Goal: Task Accomplishment & Management: Manage account settings

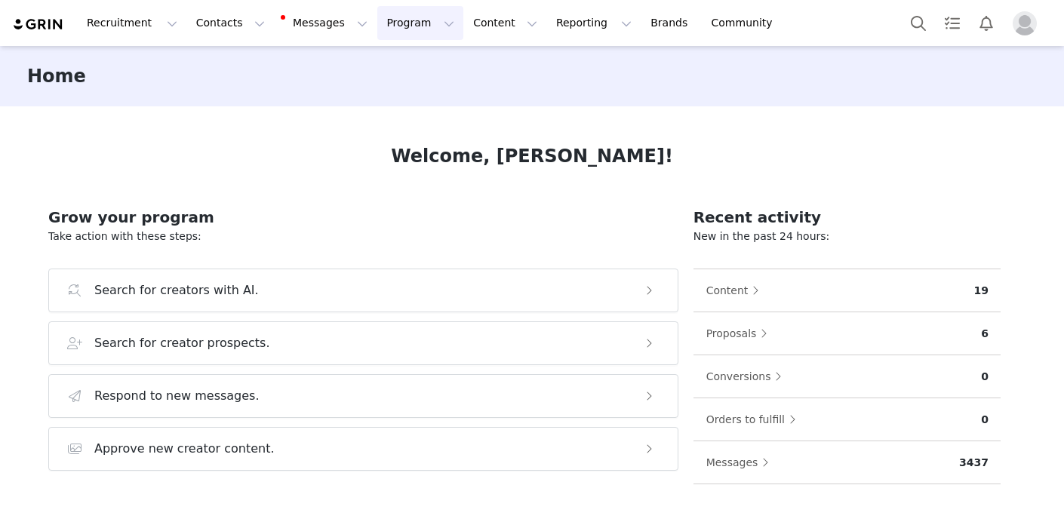
click at [377, 32] on button "Program Program" at bounding box center [420, 23] width 86 height 34
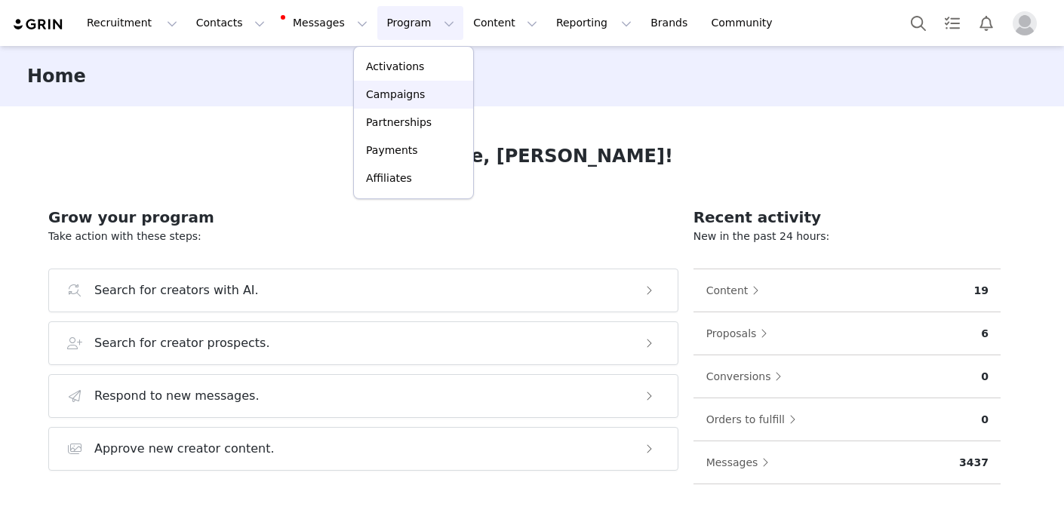
click at [404, 86] on link "Campaigns" at bounding box center [413, 95] width 119 height 28
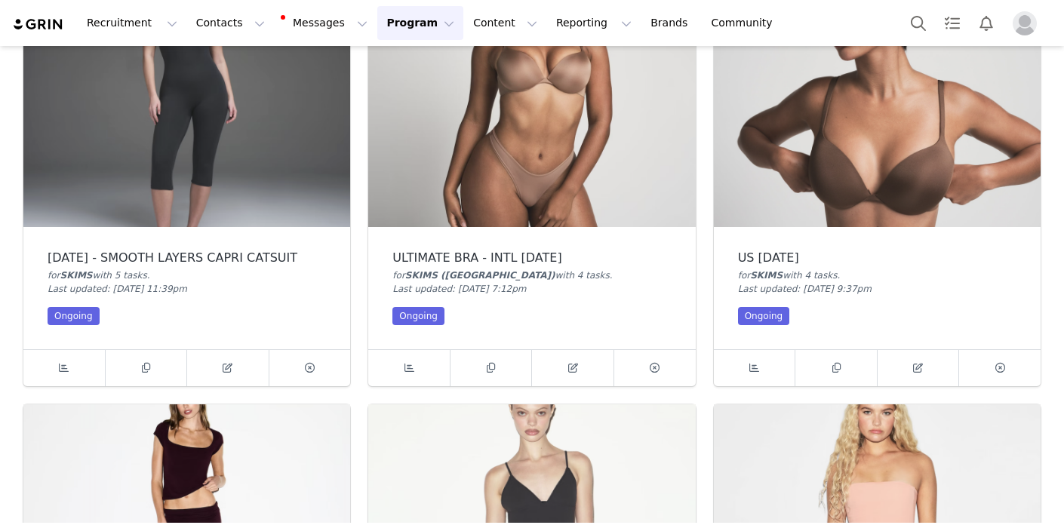
scroll to position [138, 0]
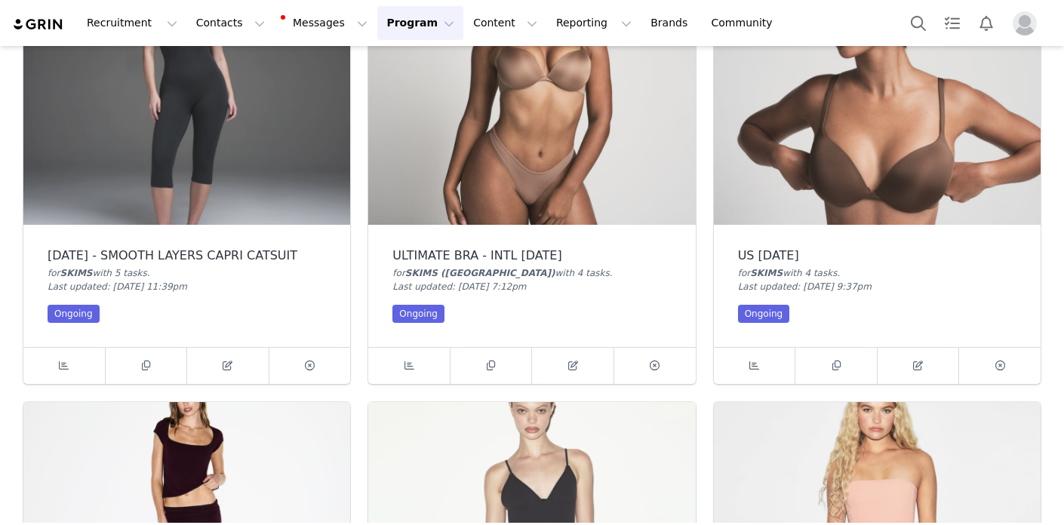
click at [250, 182] on img at bounding box center [186, 102] width 327 height 245
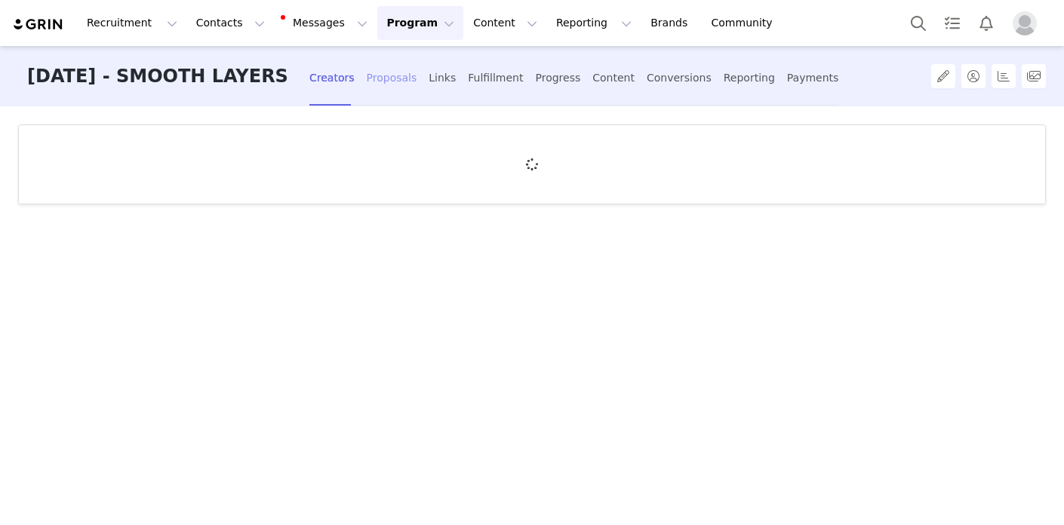
click at [403, 78] on div "Proposals" at bounding box center [392, 78] width 51 height 40
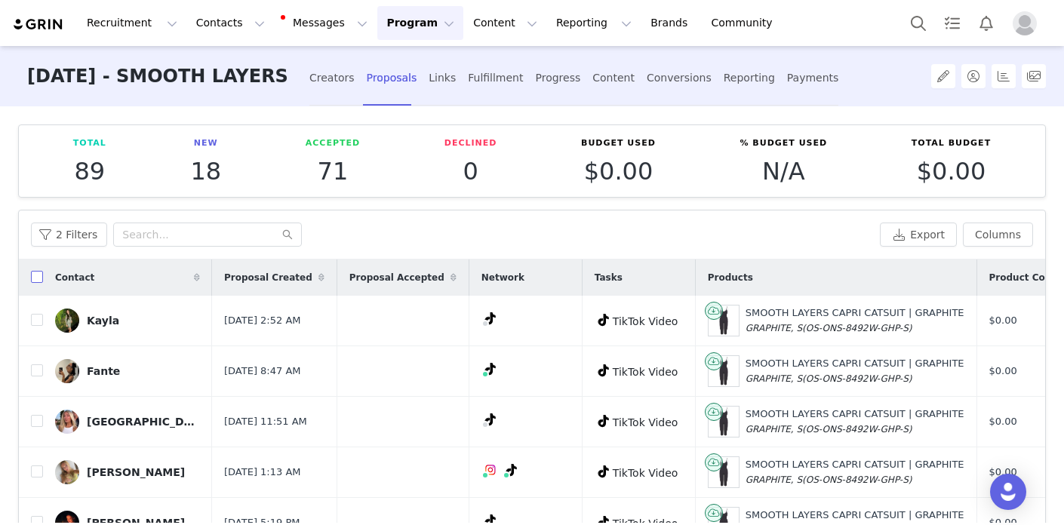
click at [32, 280] on input "checkbox" at bounding box center [37, 277] width 12 height 12
checkbox input "true"
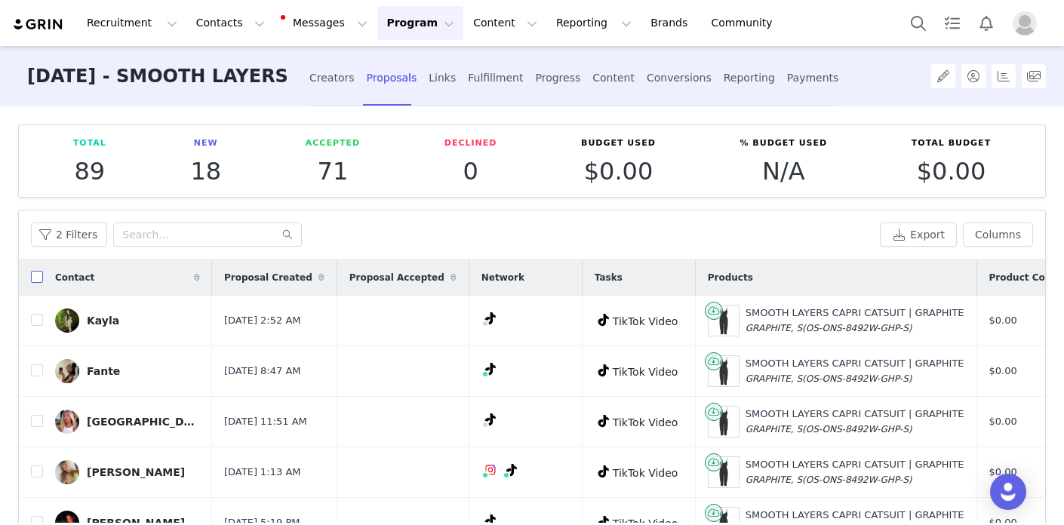
checkbox input "true"
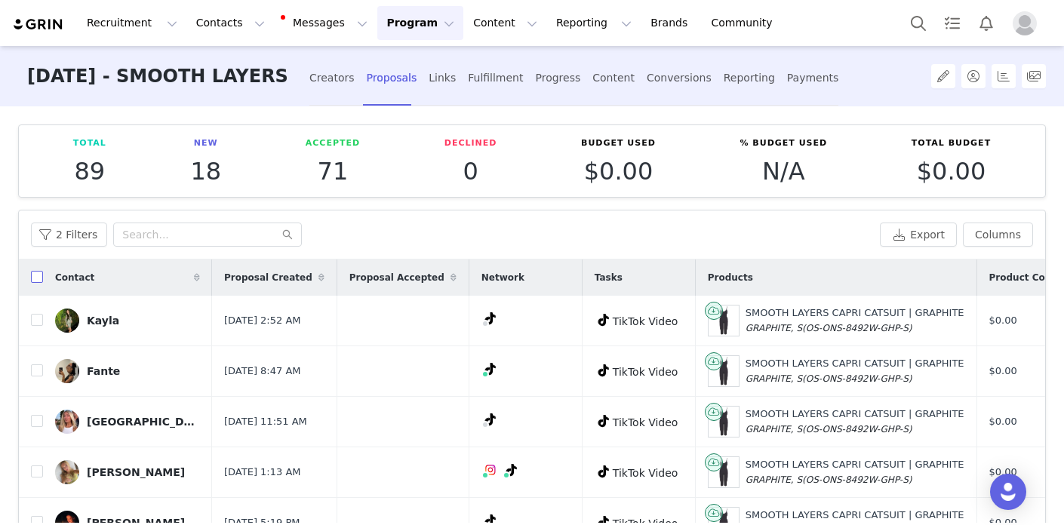
checkbox input "true"
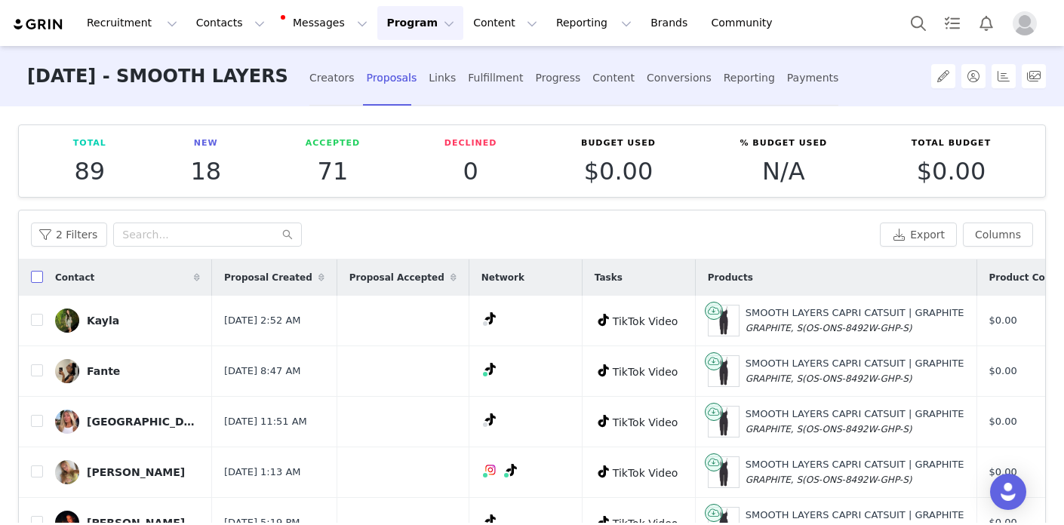
checkbox input "true"
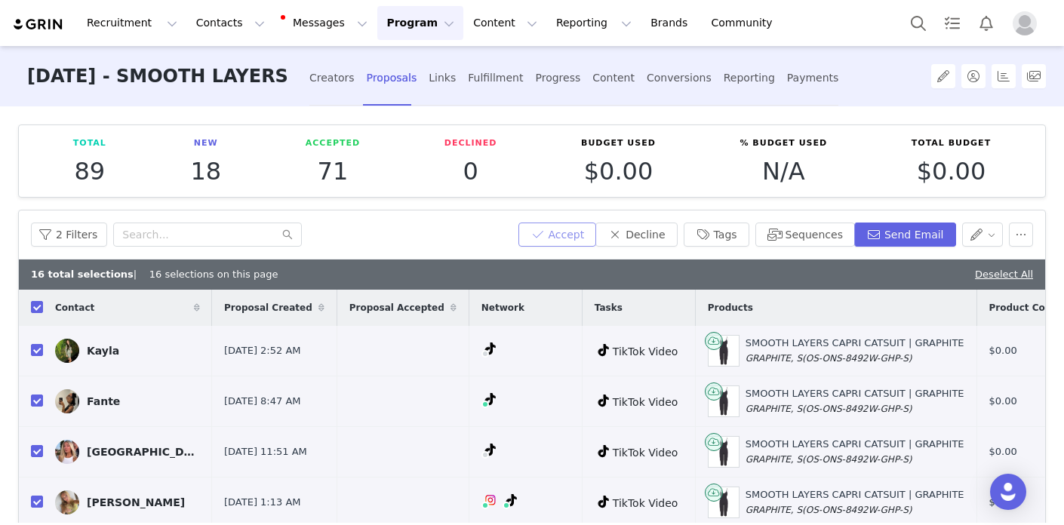
click at [561, 230] on button "Accept" at bounding box center [557, 235] width 78 height 24
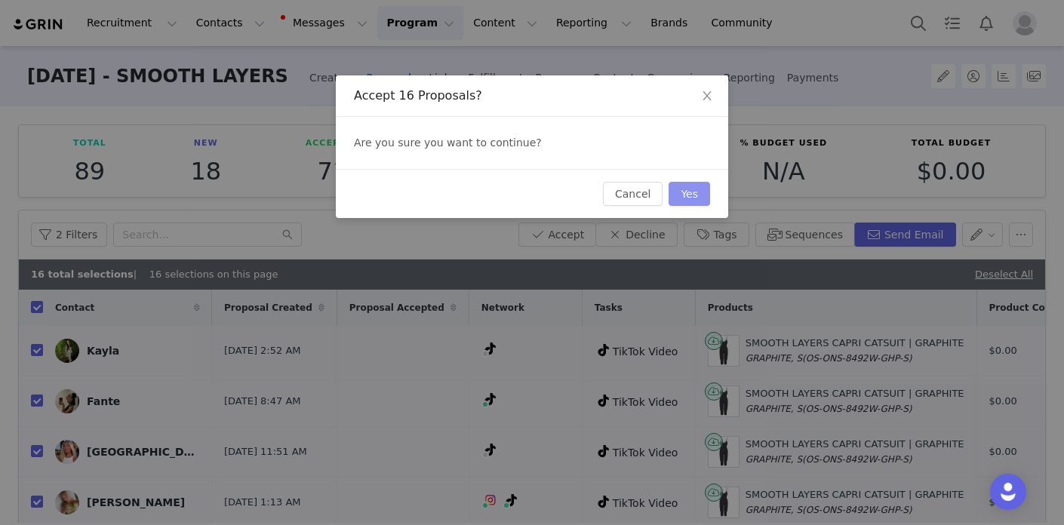
click at [701, 187] on button "Yes" at bounding box center [690, 194] width 42 height 24
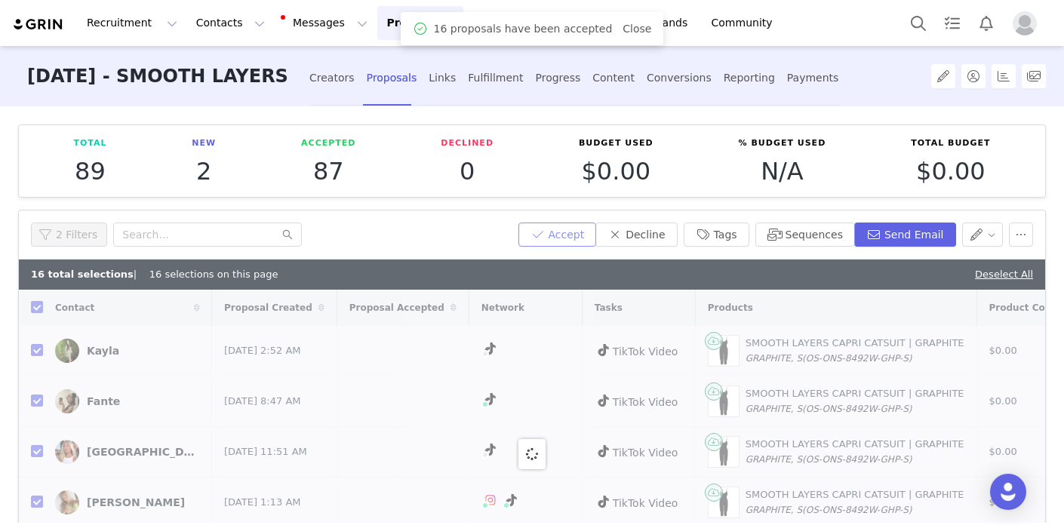
checkbox input "false"
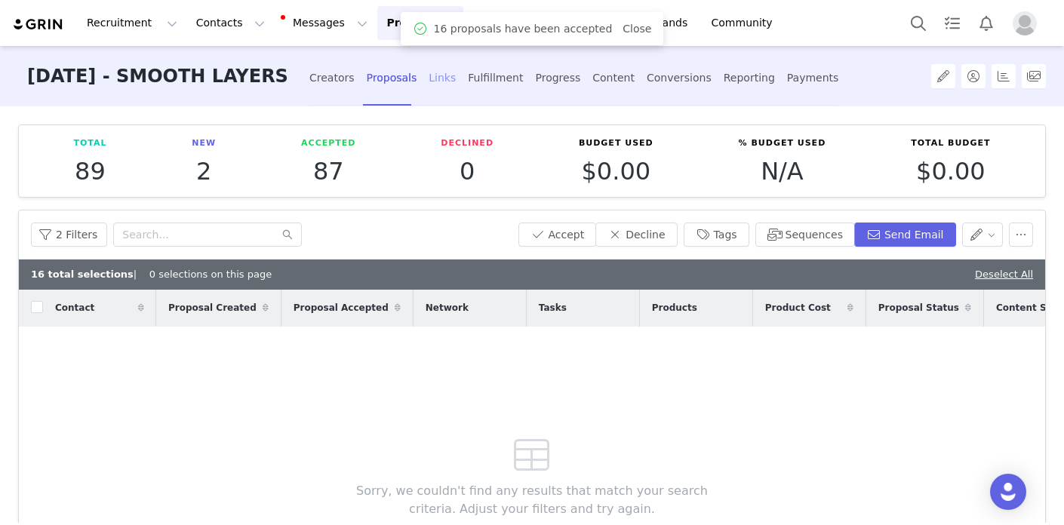
click at [429, 78] on div "Links" at bounding box center [442, 78] width 27 height 40
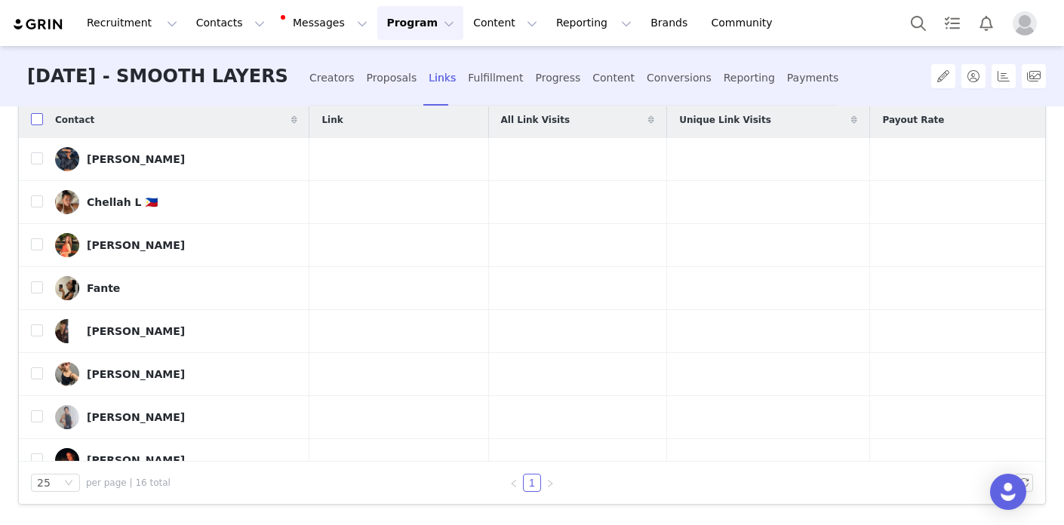
click at [36, 121] on input "checkbox" at bounding box center [37, 119] width 12 height 12
checkbox input "true"
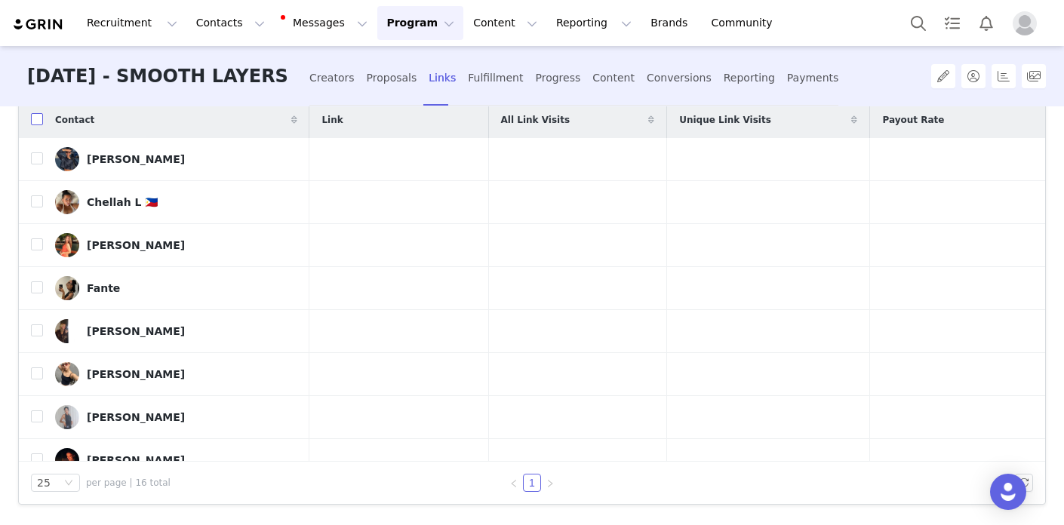
checkbox input "true"
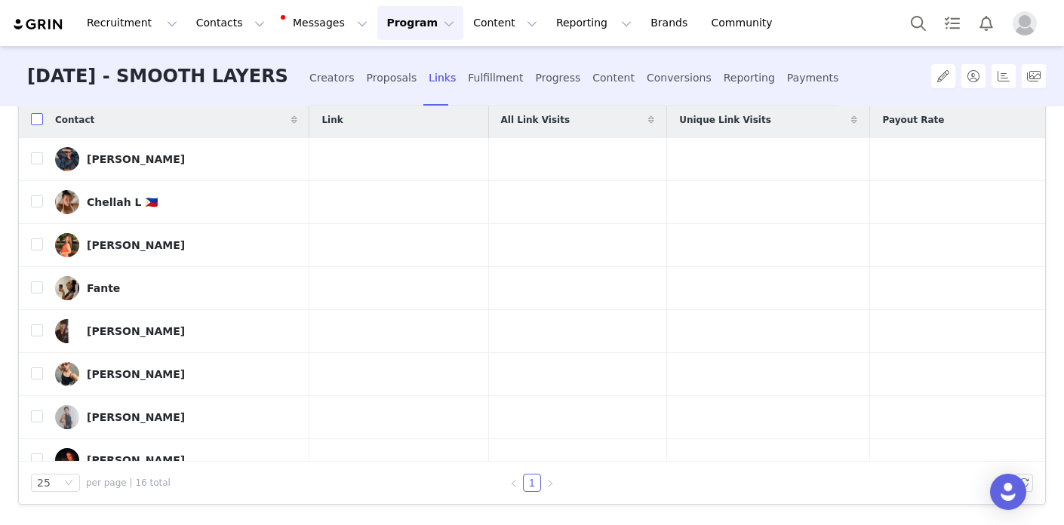
checkbox input "true"
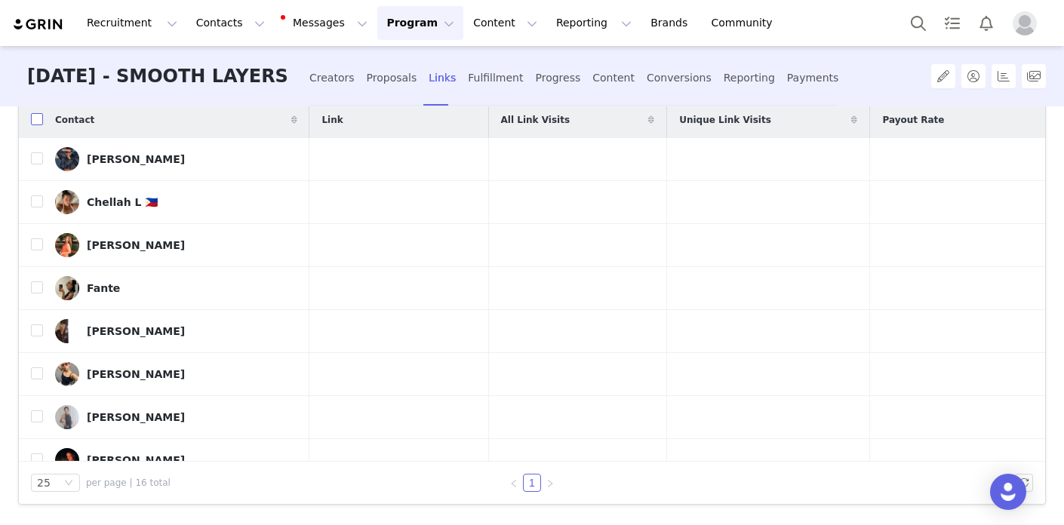
checkbox input "true"
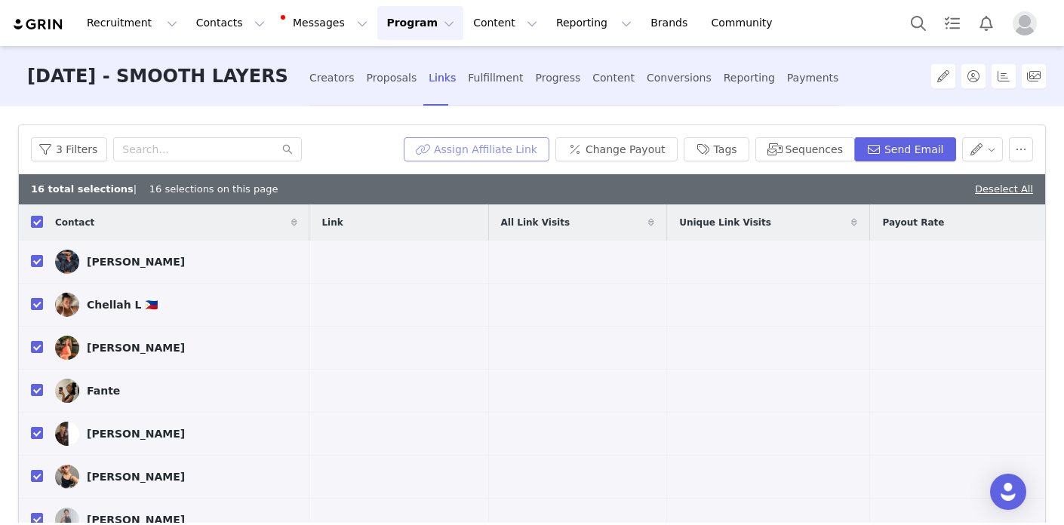
click at [497, 155] on button "Assign Affiliate Link" at bounding box center [477, 149] width 146 height 24
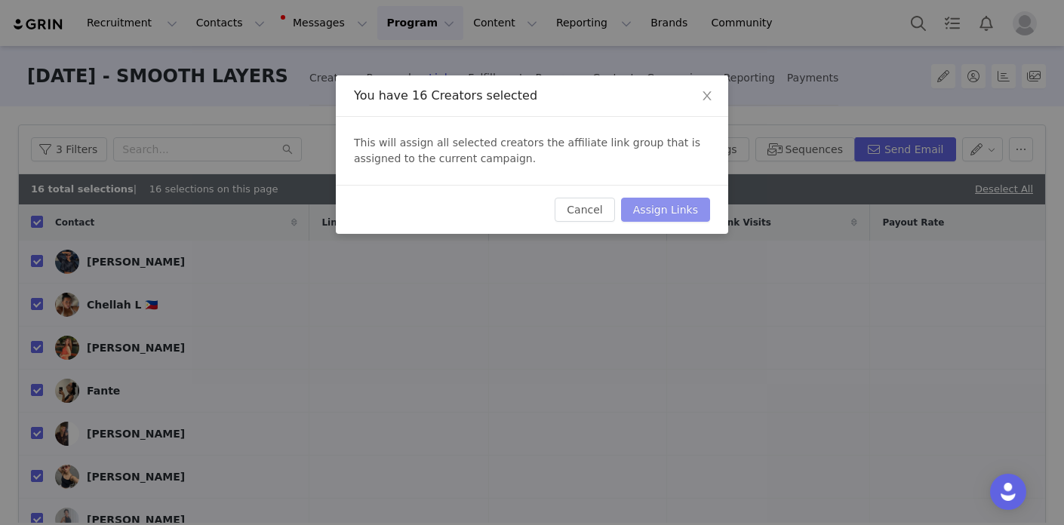
click at [672, 205] on button "Assign Links" at bounding box center [665, 210] width 89 height 24
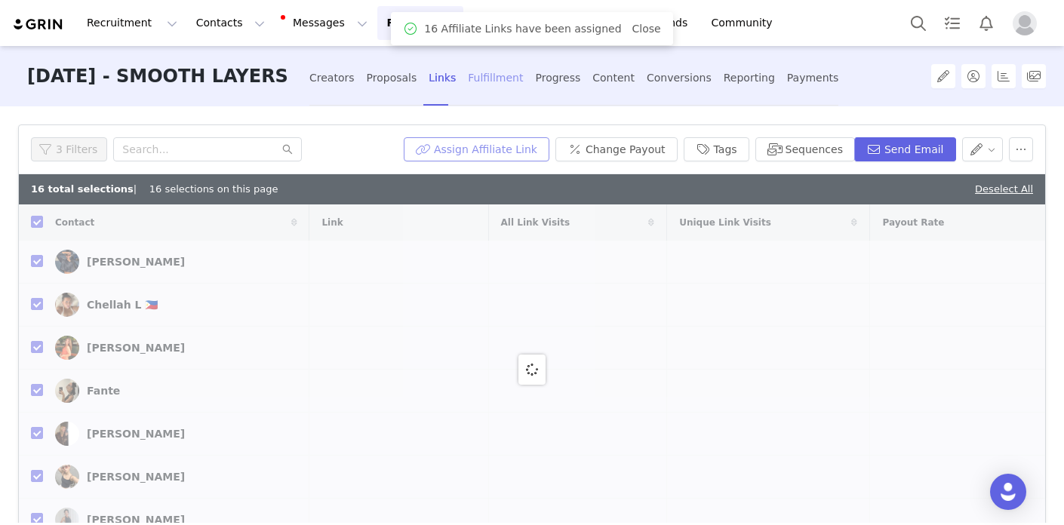
checkbox input "false"
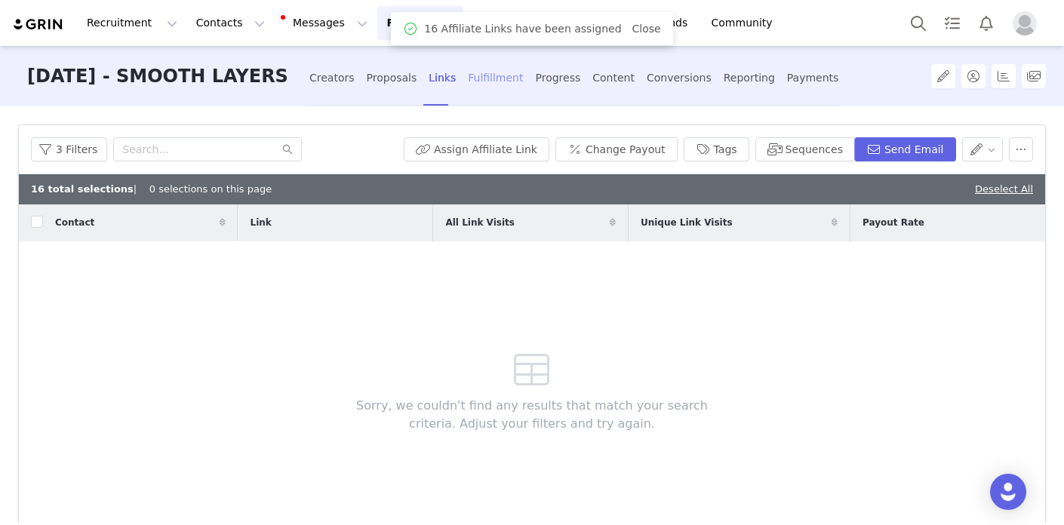
click at [484, 80] on div "Fulfillment" at bounding box center [495, 78] width 55 height 40
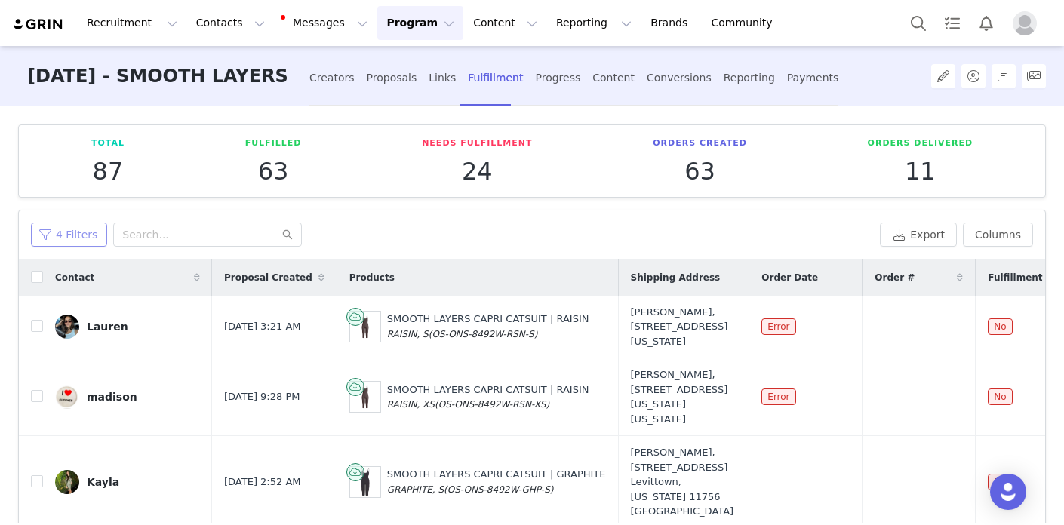
click at [77, 233] on button "4 Filters" at bounding box center [69, 235] width 76 height 24
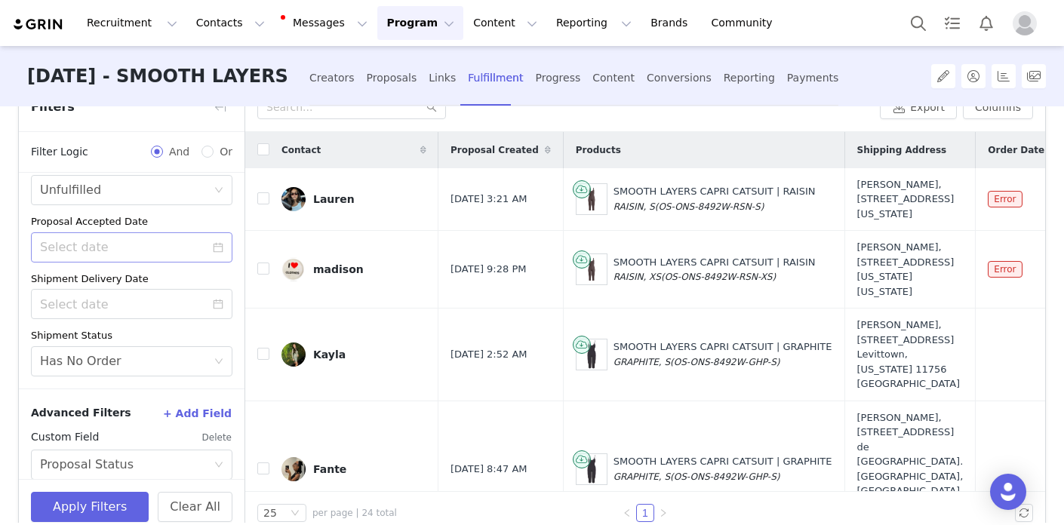
scroll to position [190, 0]
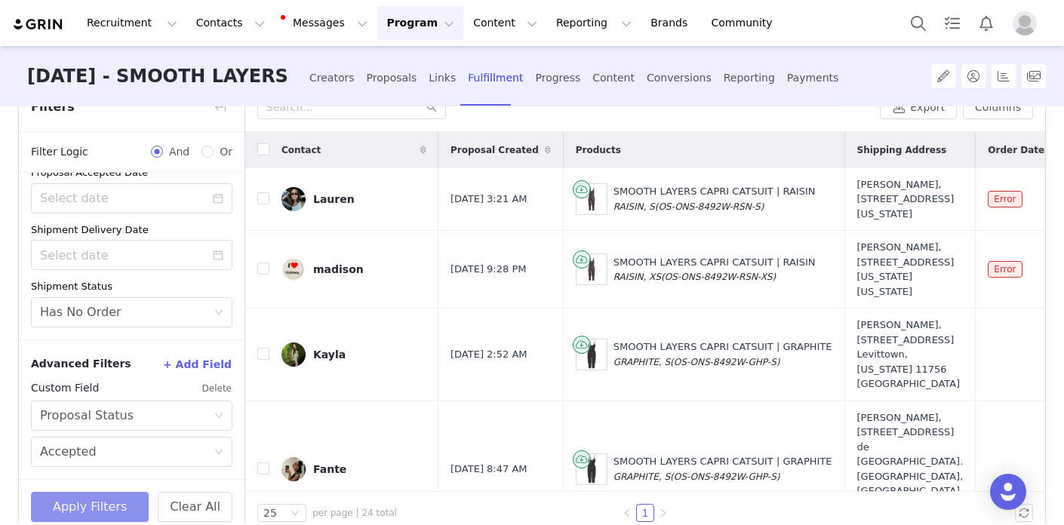
click at [110, 505] on button "Apply Filters" at bounding box center [90, 507] width 118 height 30
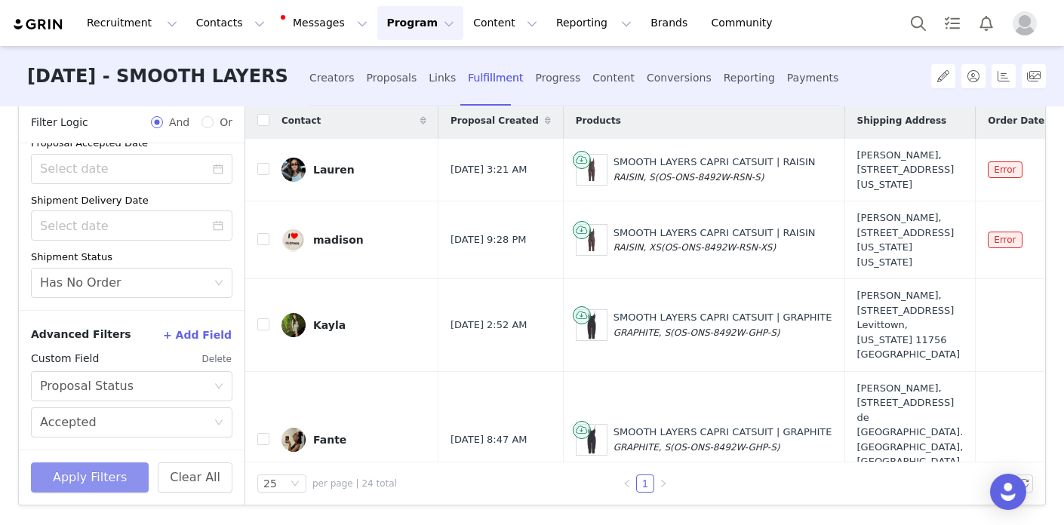
scroll to position [0, 0]
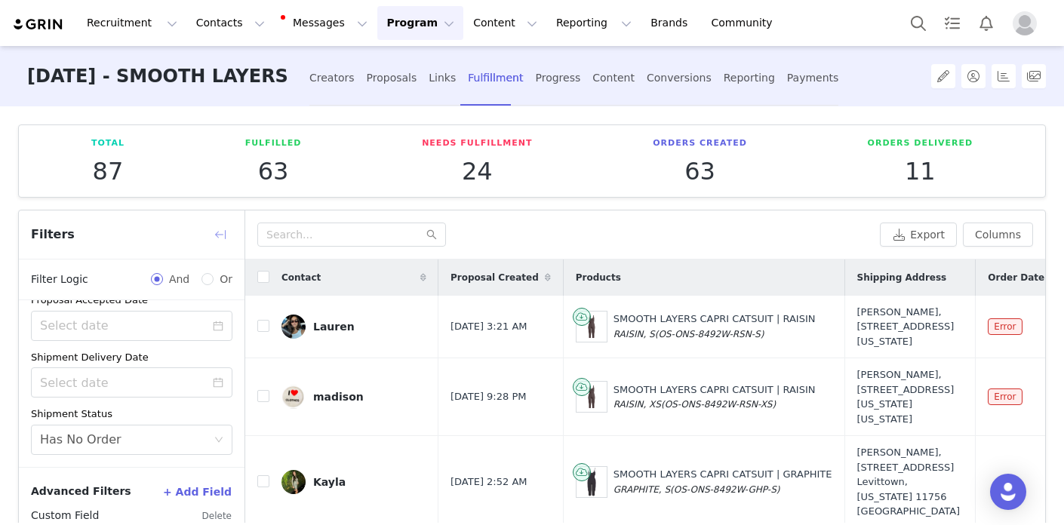
click at [226, 235] on button "button" at bounding box center [220, 235] width 24 height 24
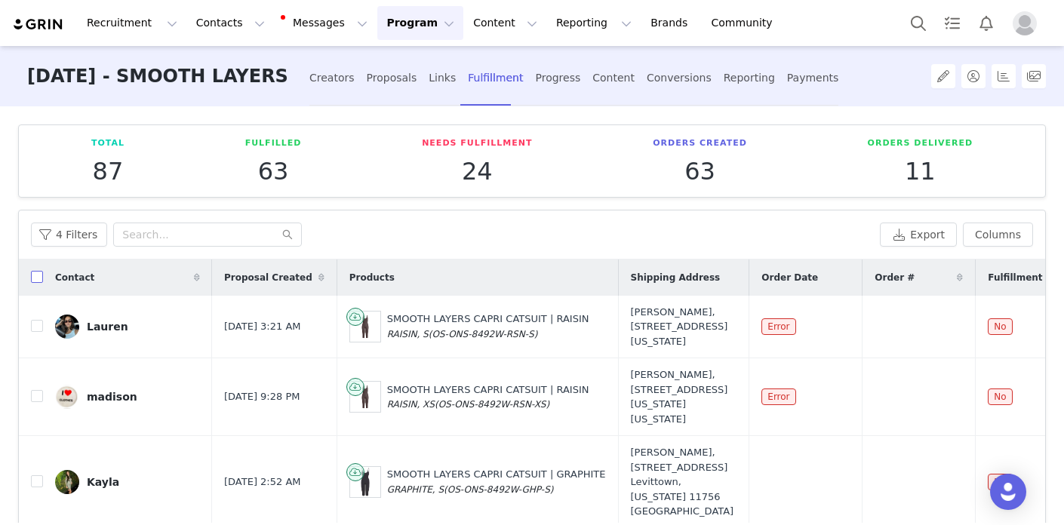
click at [42, 275] on input "checkbox" at bounding box center [37, 277] width 12 height 12
checkbox input "true"
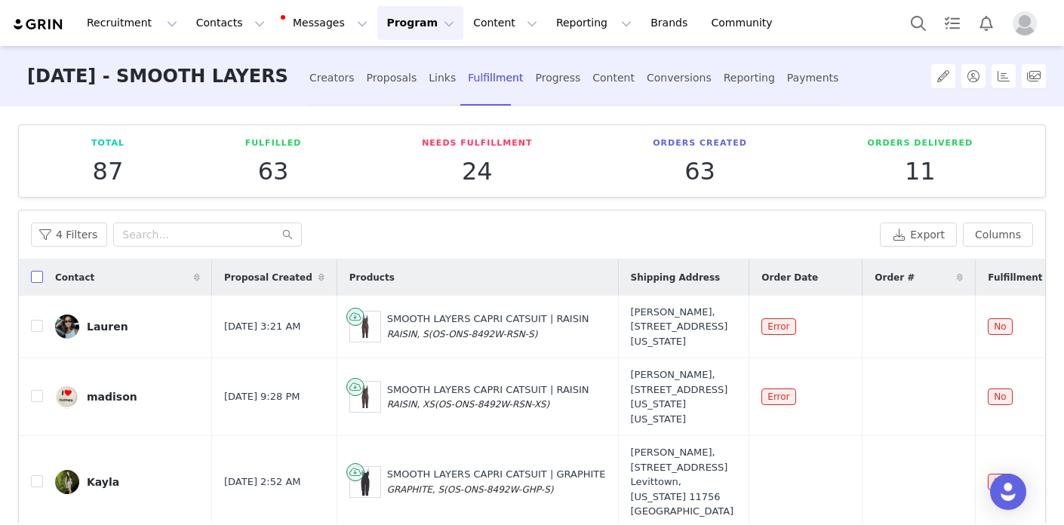
checkbox input "true"
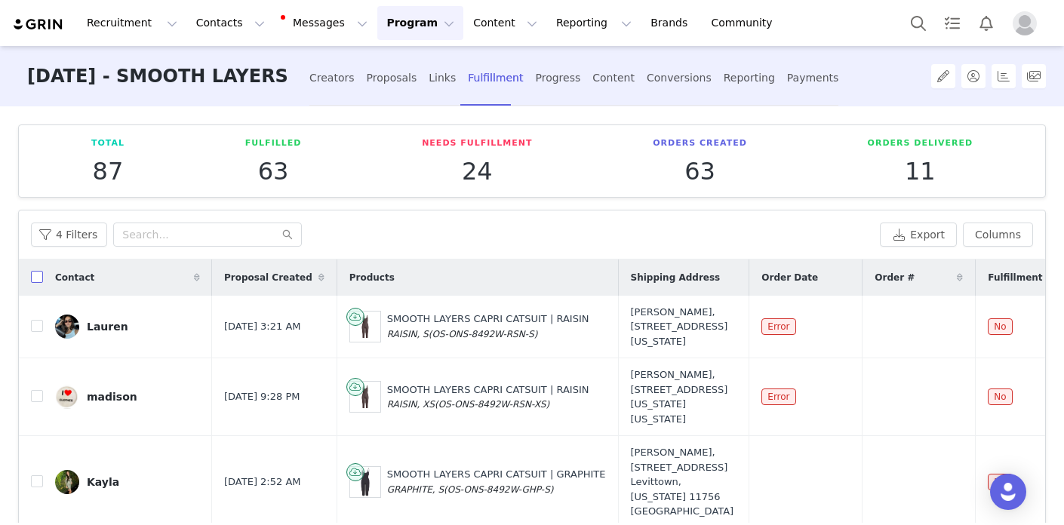
checkbox input "true"
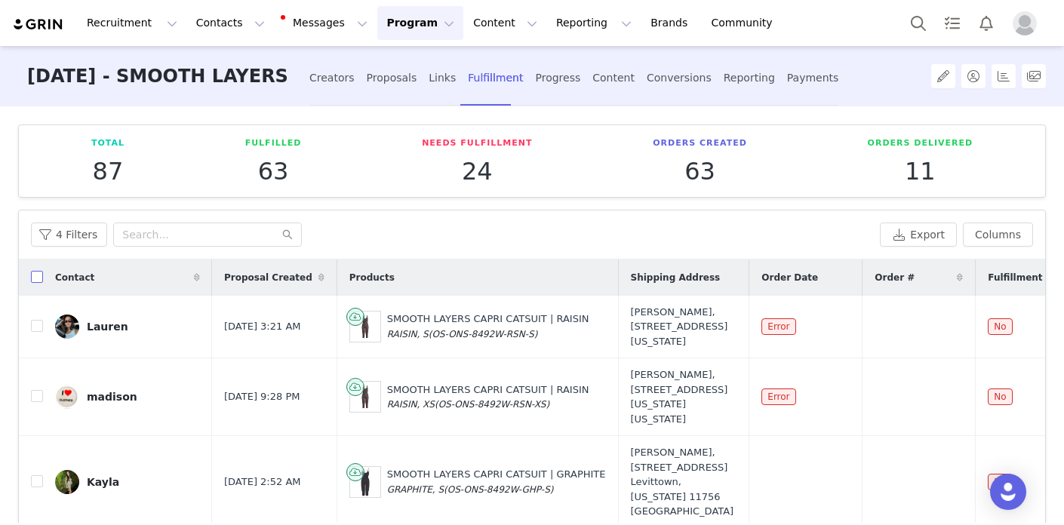
checkbox input "true"
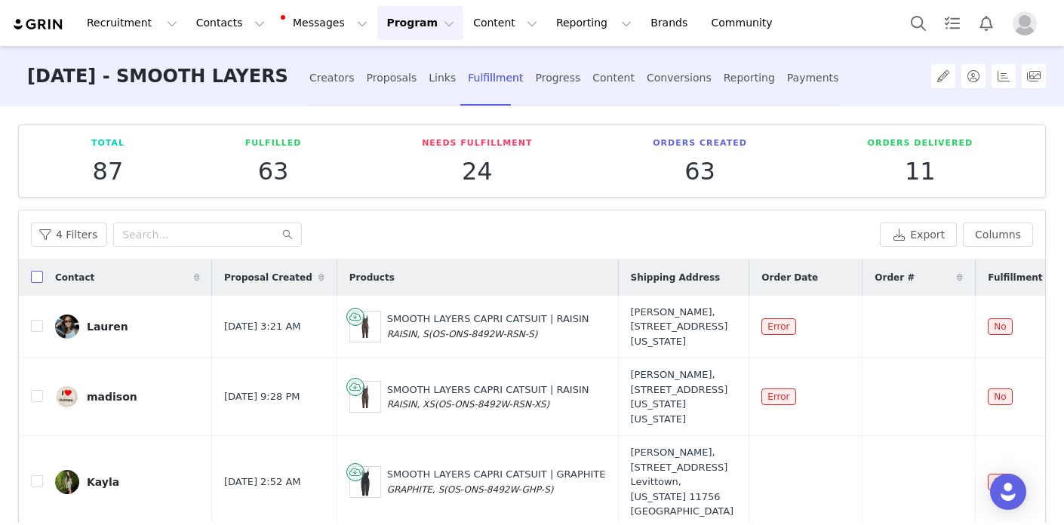
checkbox input "true"
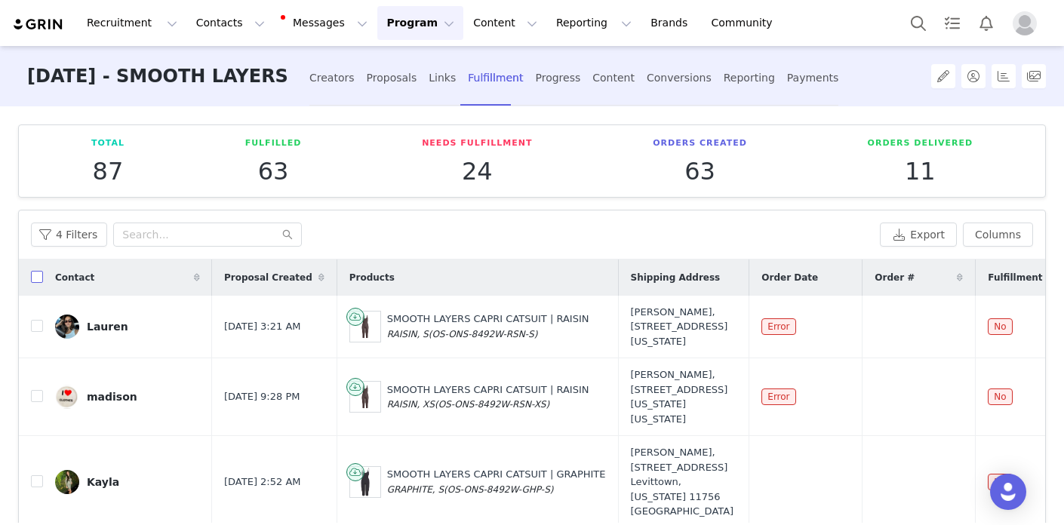
checkbox input "true"
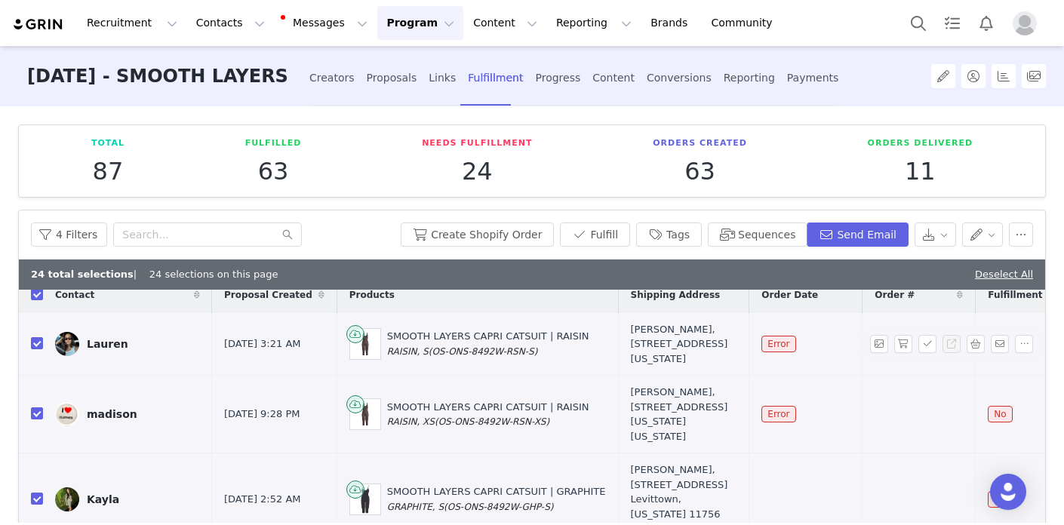
scroll to position [18, 0]
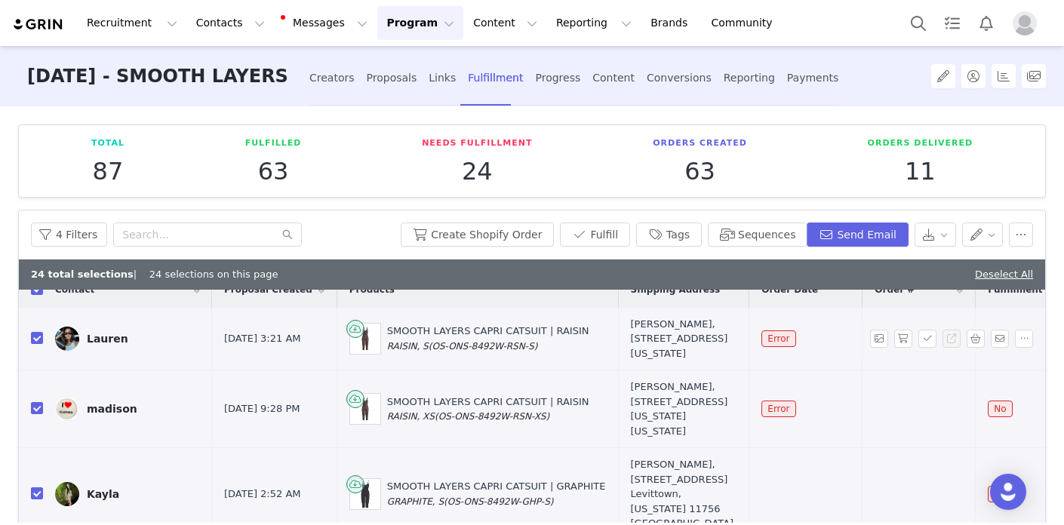
click at [37, 363] on td at bounding box center [31, 339] width 24 height 63
click at [37, 346] on label at bounding box center [37, 339] width 12 height 16
click at [37, 344] on input "checkbox" at bounding box center [37, 338] width 12 height 12
checkbox input "false"
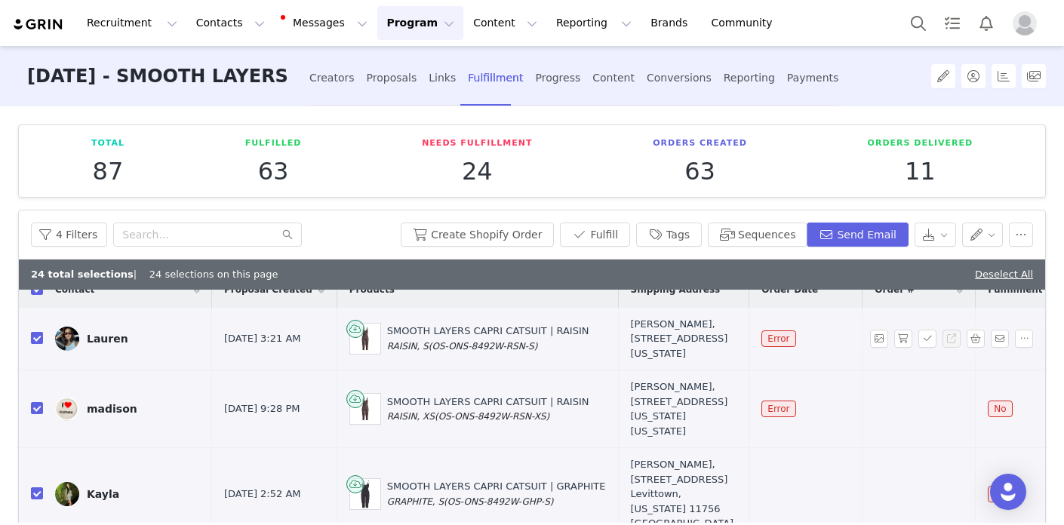
checkbox input "false"
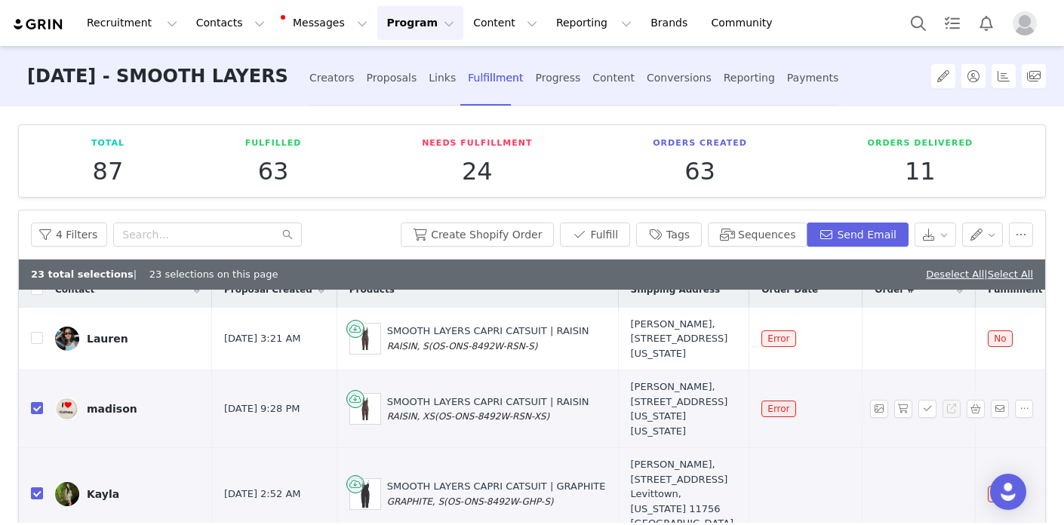
click at [36, 448] on td at bounding box center [31, 410] width 24 height 78
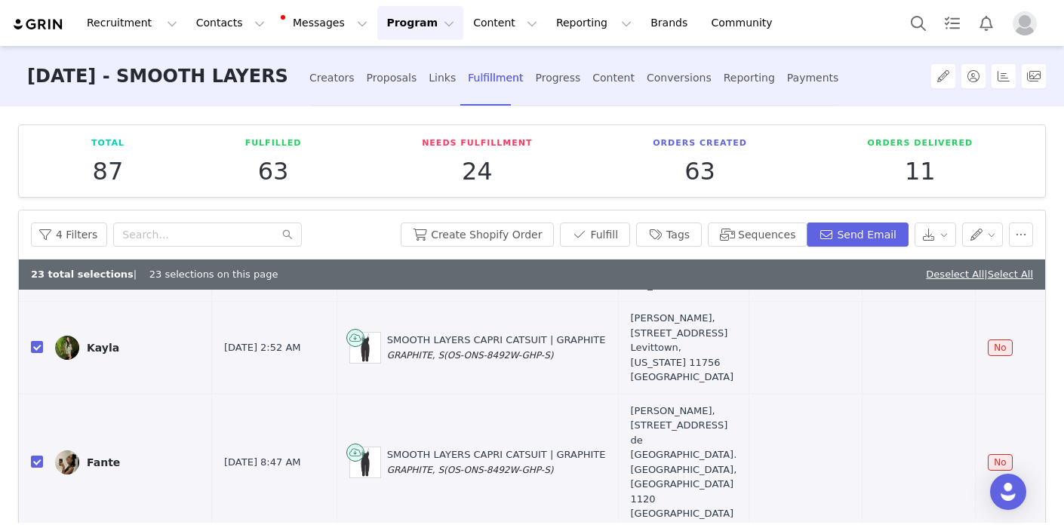
scroll to position [97, 0]
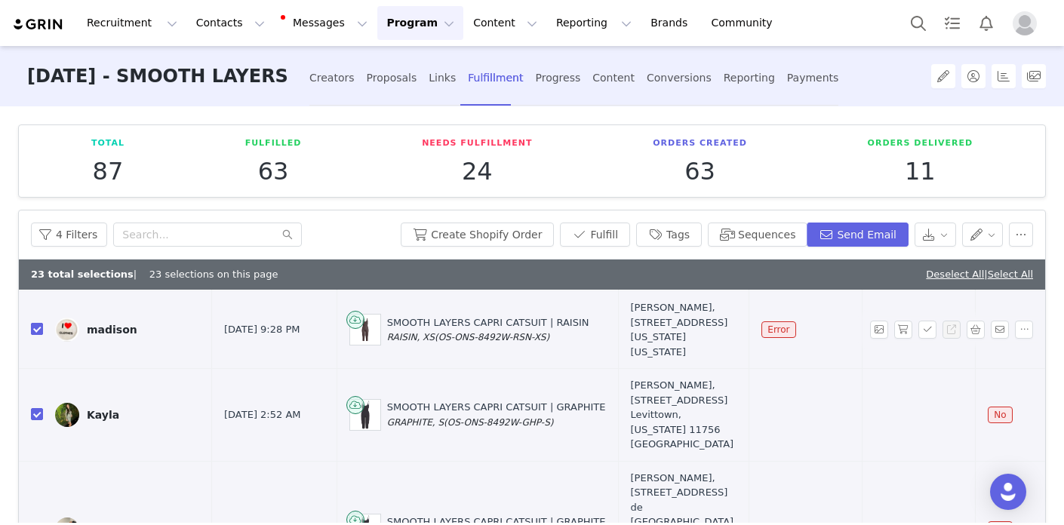
click at [40, 335] on input "checkbox" at bounding box center [37, 329] width 12 height 12
checkbox input "false"
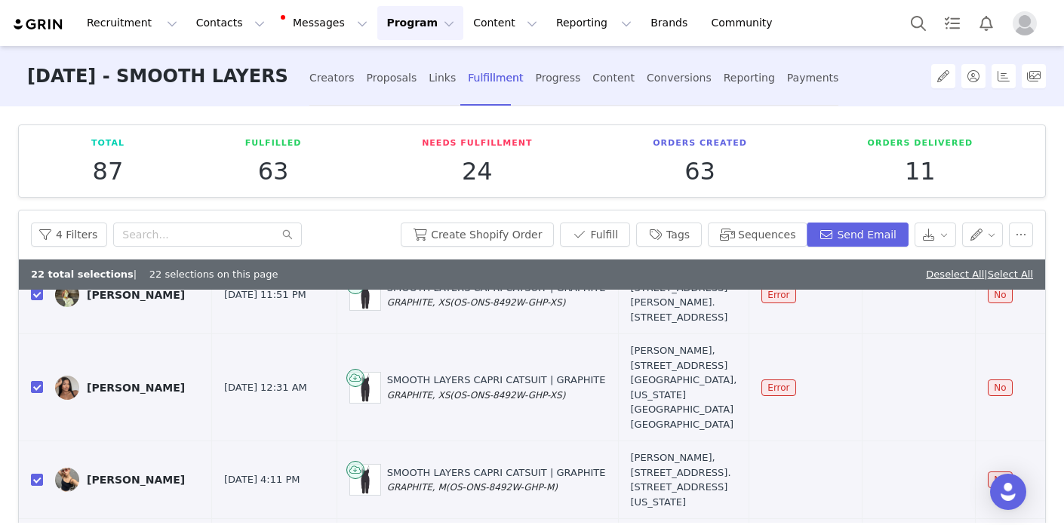
scroll to position [828, 0]
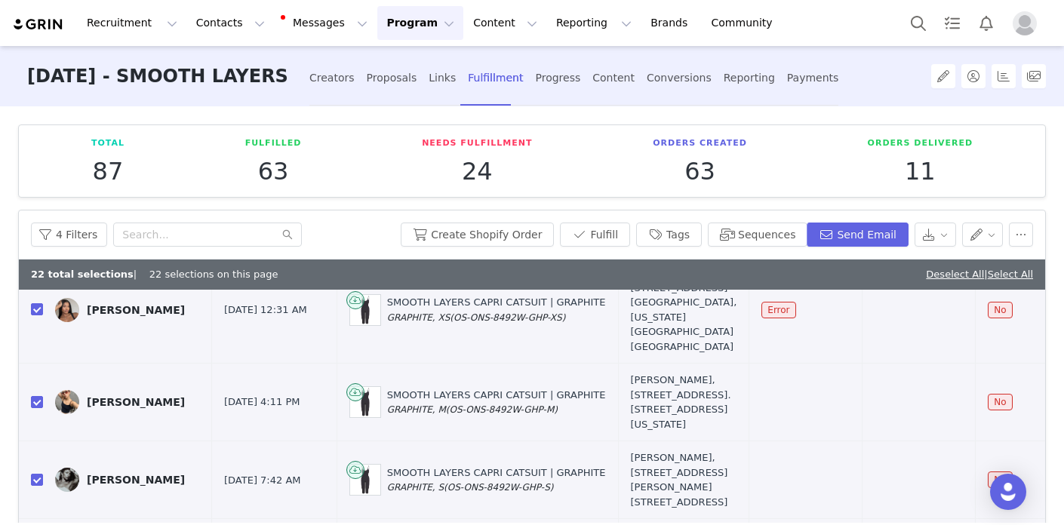
click at [37, 223] on input "checkbox" at bounding box center [37, 217] width 12 height 12
checkbox input "false"
click at [38, 315] on input "checkbox" at bounding box center [37, 309] width 12 height 12
checkbox input "false"
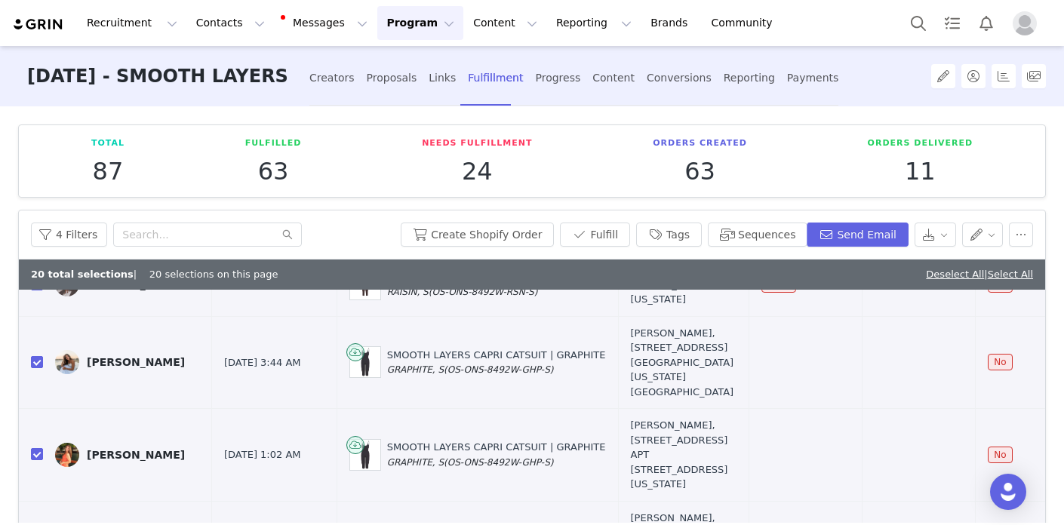
scroll to position [1312, 0]
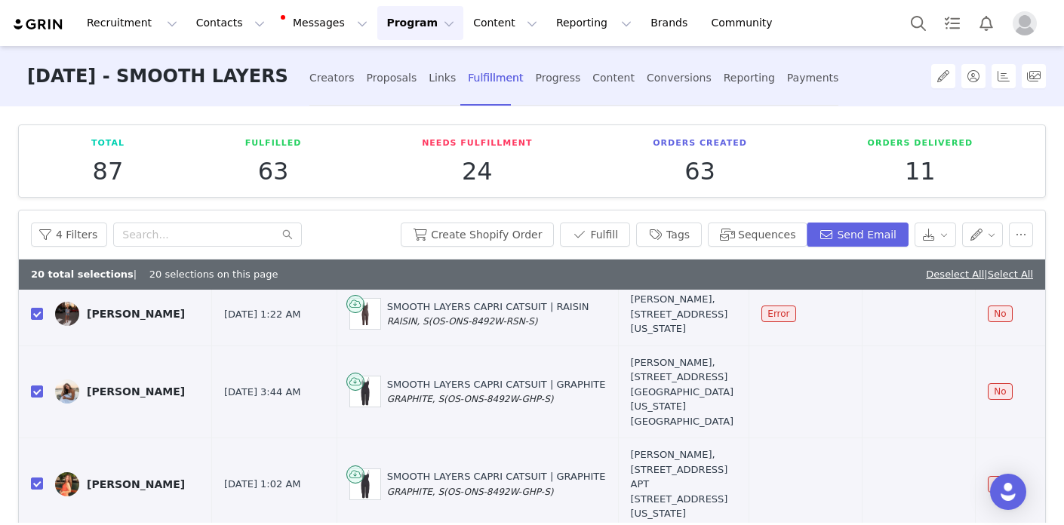
click at [38, 186] on input "checkbox" at bounding box center [37, 180] width 12 height 12
checkbox input "false"
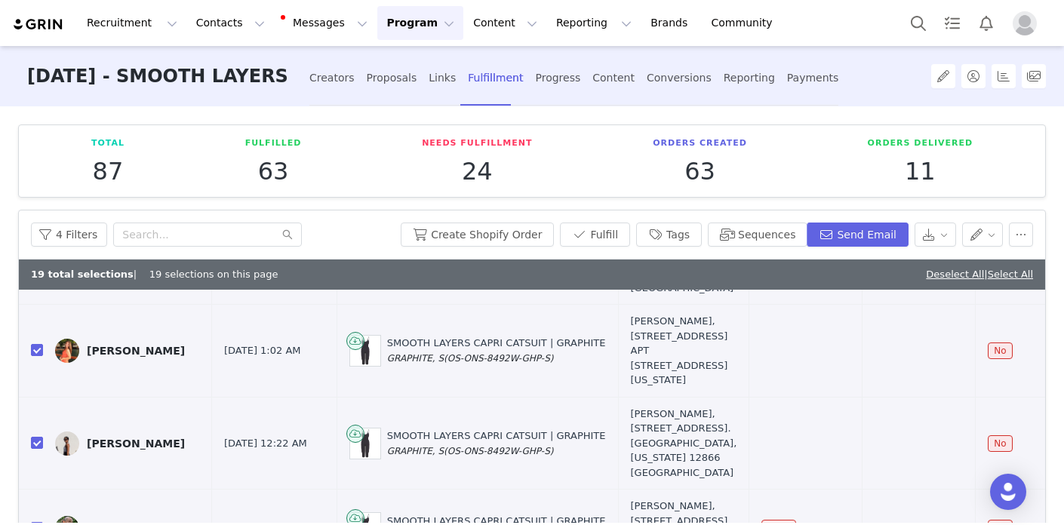
scroll to position [1455, 0]
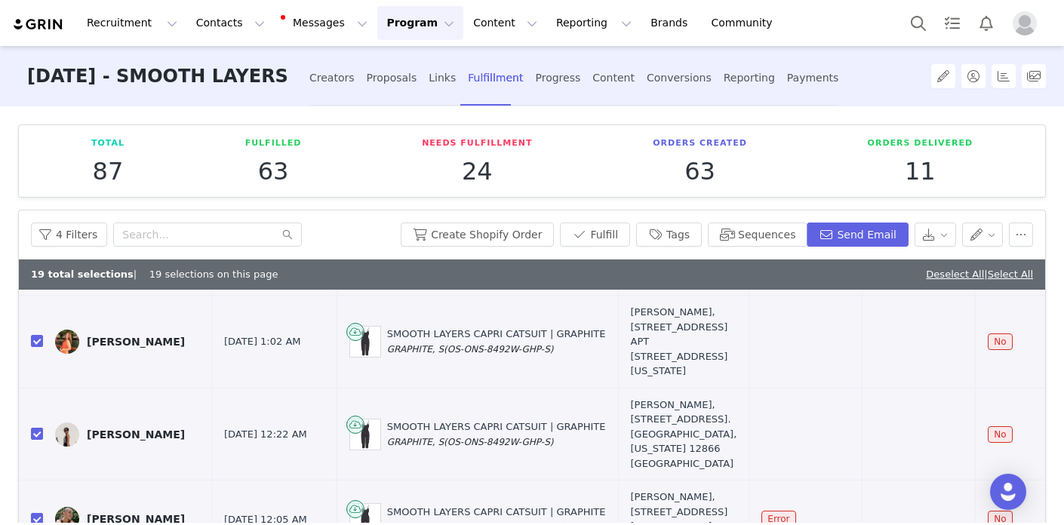
click at [30, 204] on td at bounding box center [31, 171] width 24 height 63
click at [38, 180] on label at bounding box center [37, 172] width 12 height 16
click at [38, 177] on input "checkbox" at bounding box center [37, 171] width 12 height 12
checkbox input "false"
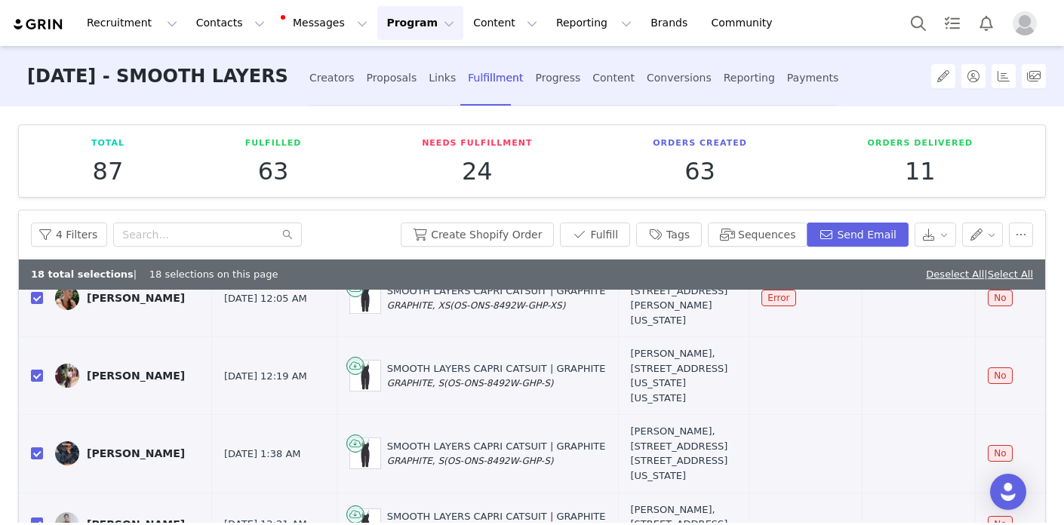
scroll to position [1774, 0]
click at [31, 304] on input "checkbox" at bounding box center [37, 298] width 12 height 12
checkbox input "false"
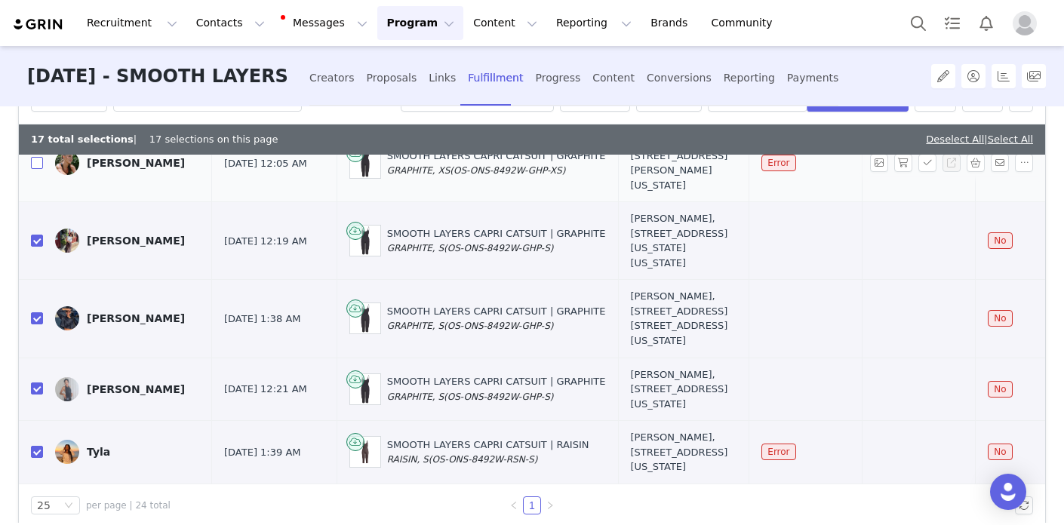
scroll to position [156, 0]
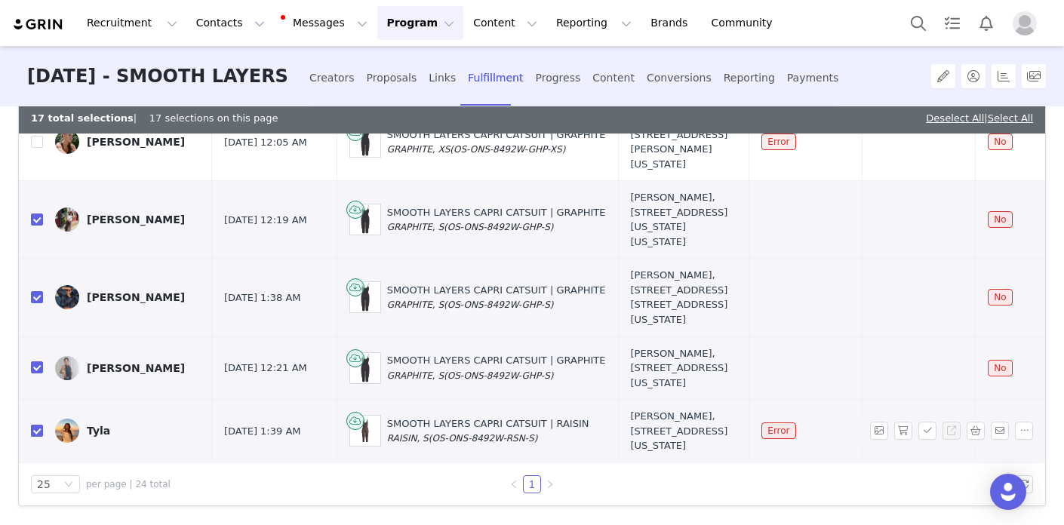
click at [34, 425] on input "checkbox" at bounding box center [37, 431] width 12 height 12
checkbox input "false"
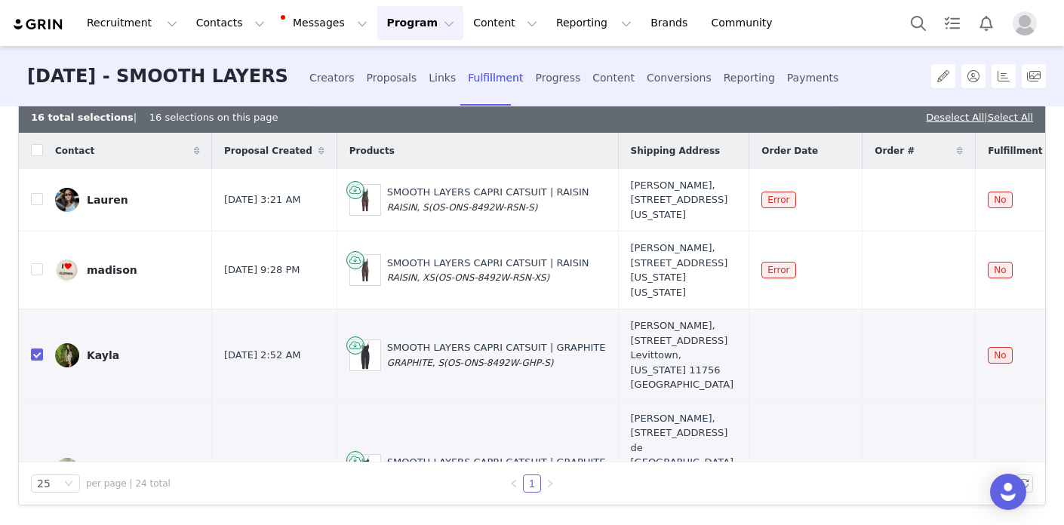
scroll to position [0, 0]
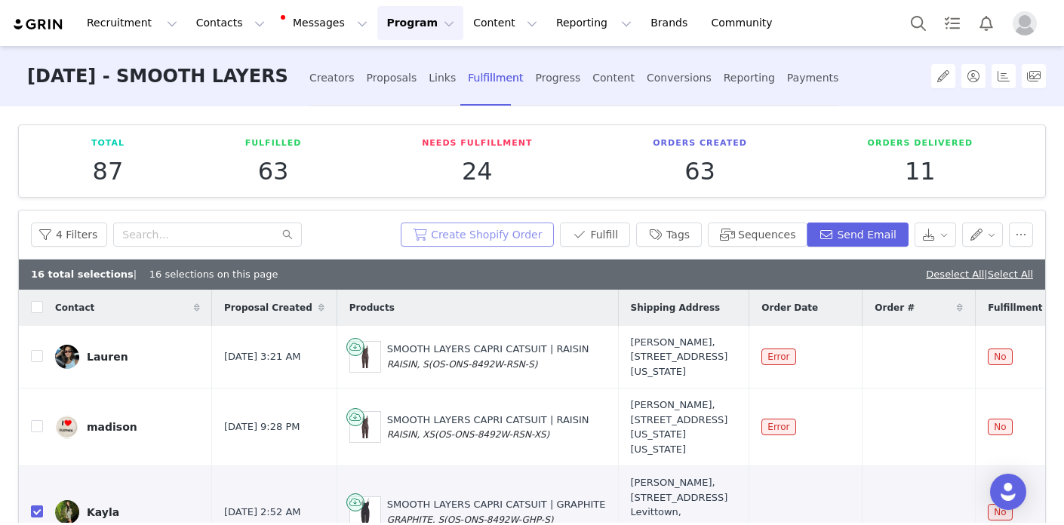
click at [455, 231] on button "Create Shopify Order" at bounding box center [477, 235] width 153 height 24
click at [552, 77] on div "Progress" at bounding box center [557, 78] width 45 height 40
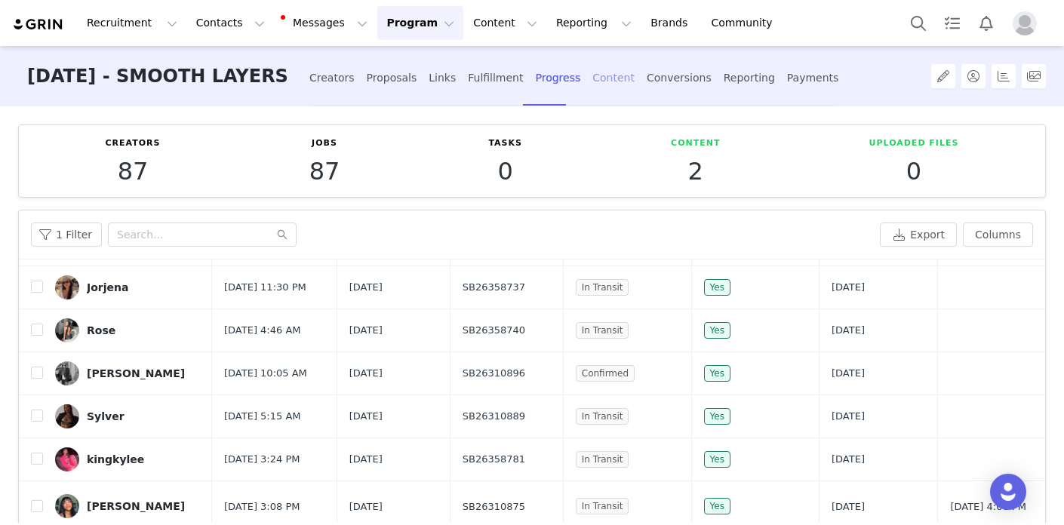
click at [595, 78] on div "Content" at bounding box center [613, 78] width 42 height 40
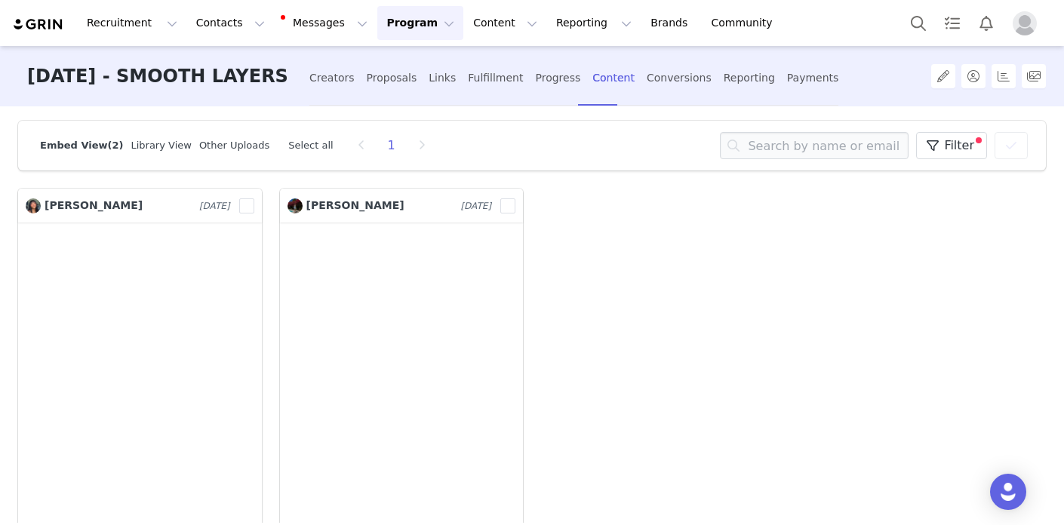
scroll to position [25, 0]
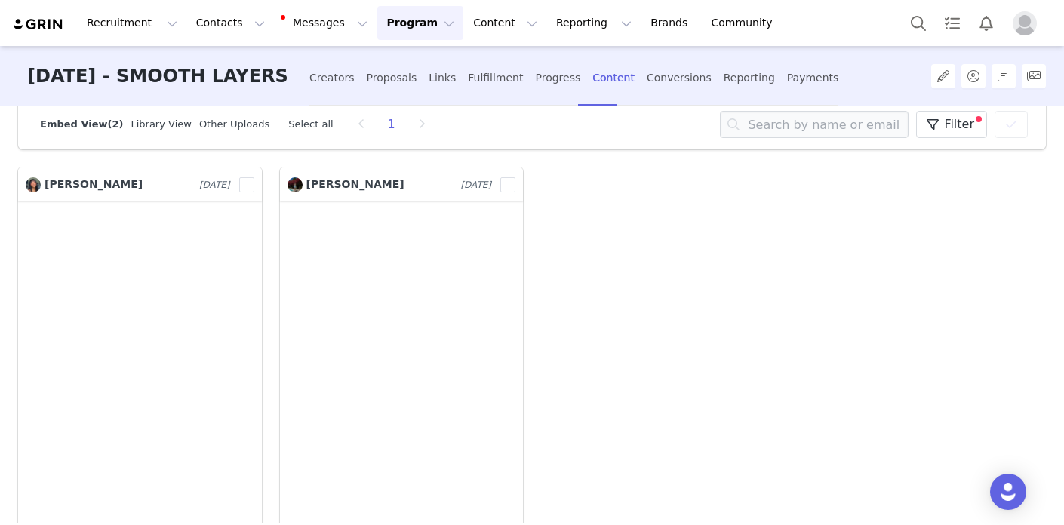
click at [254, 174] on header "[PERSON_NAME] [DATE] 9713021" at bounding box center [140, 185] width 244 height 34
click at [253, 185] on span at bounding box center [246, 184] width 15 height 15
click at [254, 177] on input "9713021" at bounding box center [254, 177] width 0 height 0
